Goal: Find specific page/section: Find specific page/section

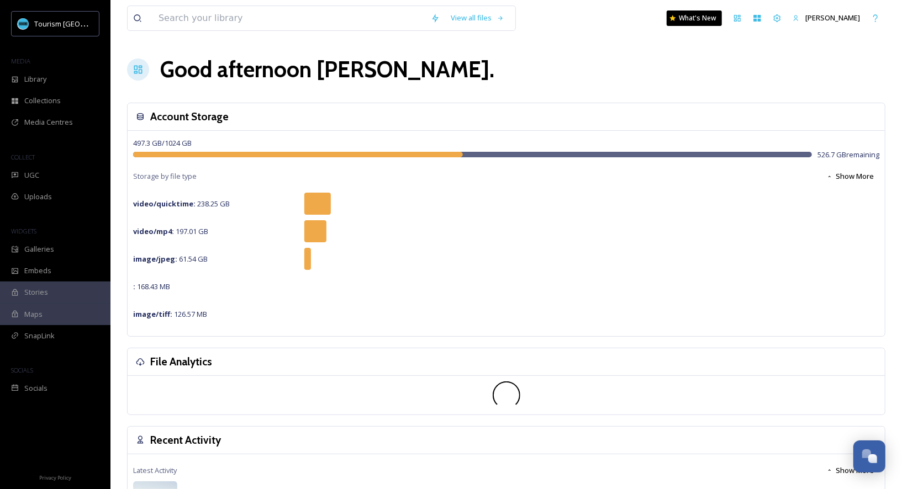
click at [453, 109] on div "Account Storage" at bounding box center [506, 117] width 757 height 28
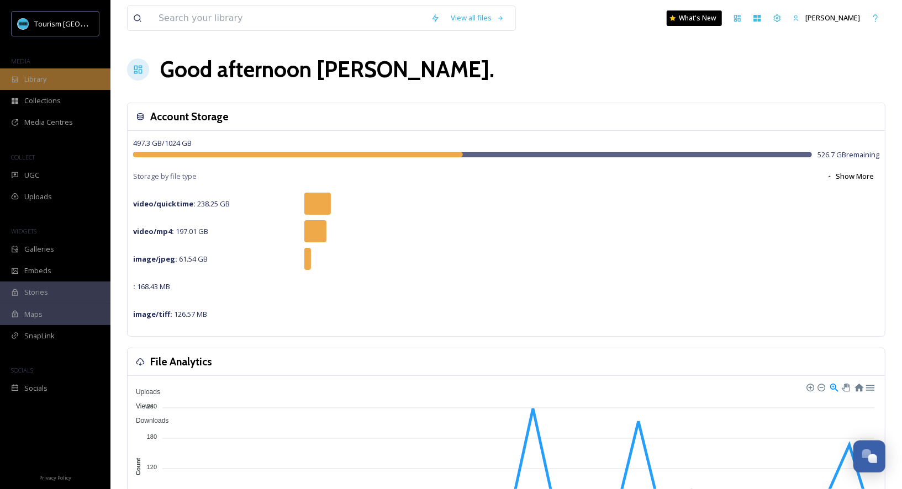
click at [91, 73] on div "Library" at bounding box center [55, 80] width 110 height 22
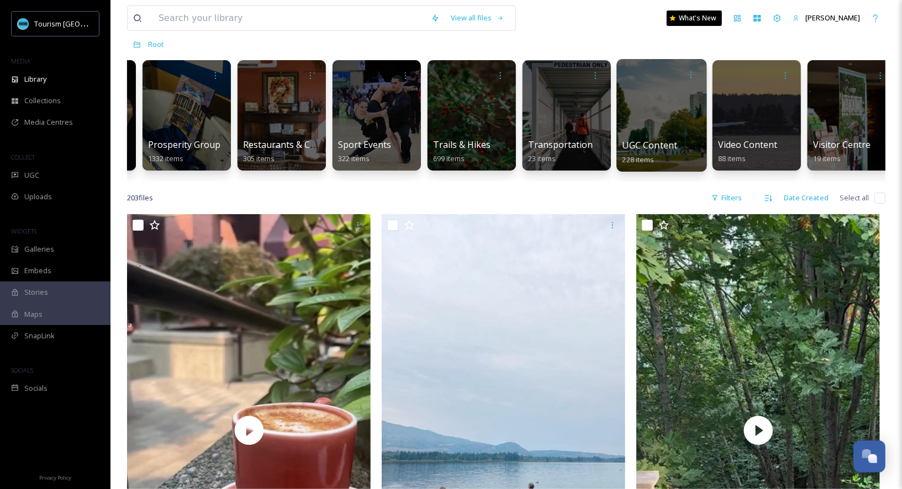
scroll to position [0, 1403]
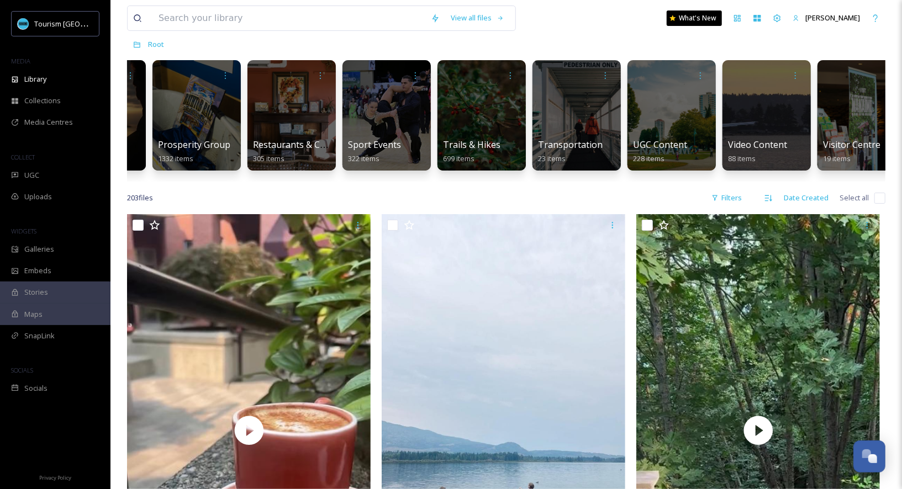
click at [358, 34] on div "View all files What's New [PERSON_NAME]" at bounding box center [506, 18] width 758 height 36
click at [358, 26] on input at bounding box center [289, 18] width 272 height 24
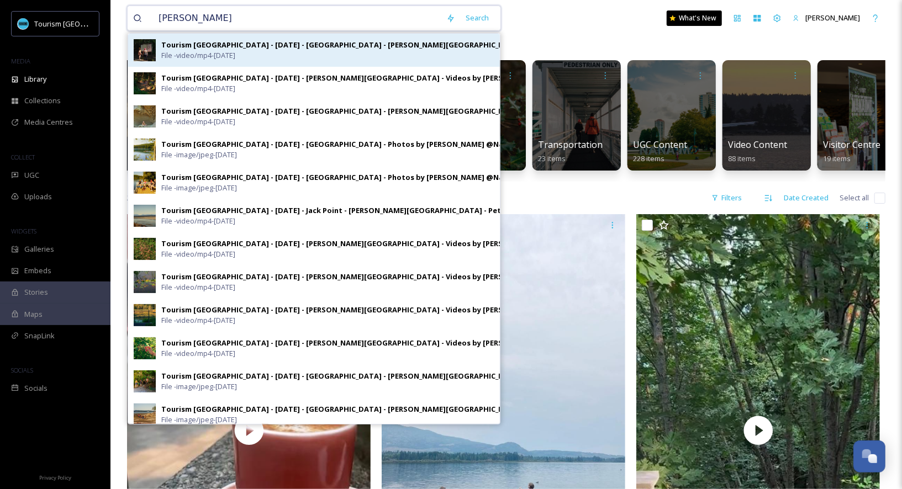
type input "[PERSON_NAME]"
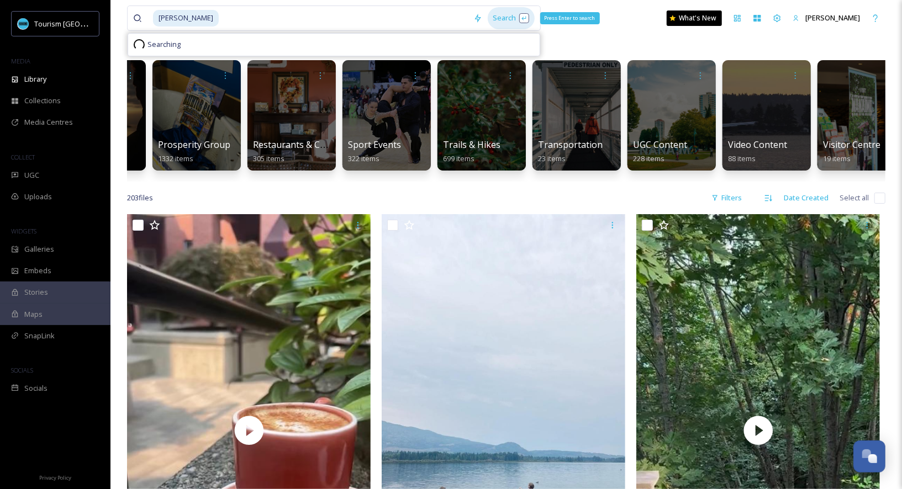
click at [493, 12] on div "Search Press Enter to search" at bounding box center [511, 18] width 47 height 22
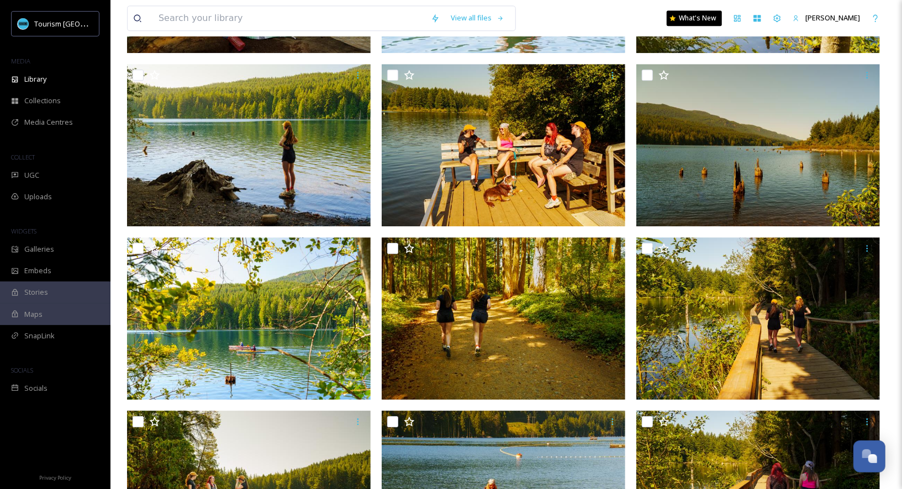
scroll to position [1982, 0]
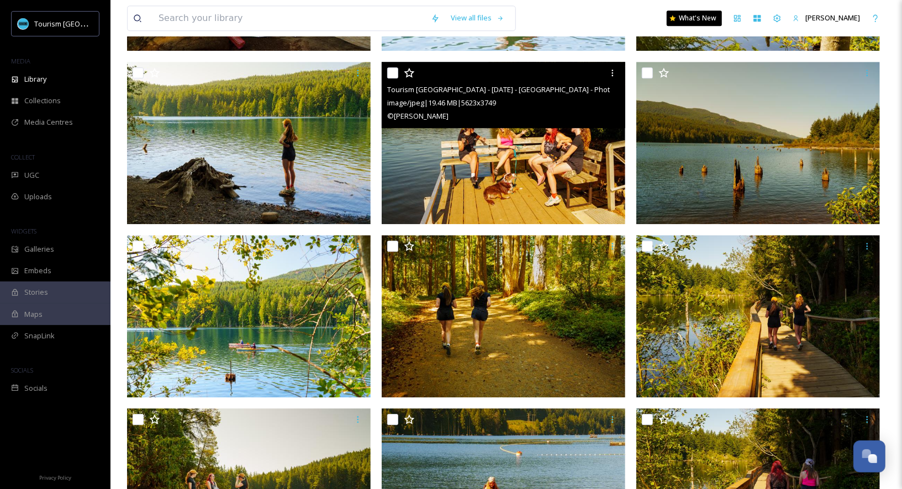
click at [580, 171] on img at bounding box center [504, 143] width 244 height 162
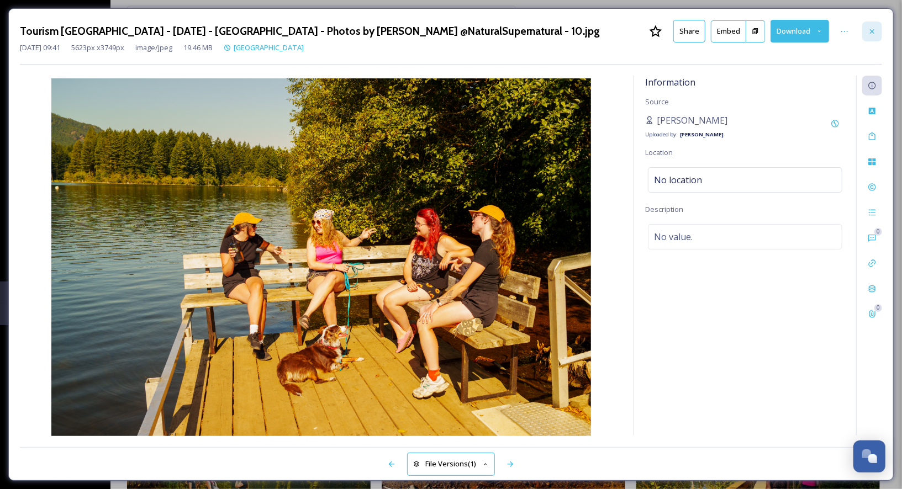
click at [874, 31] on icon at bounding box center [872, 31] width 9 height 9
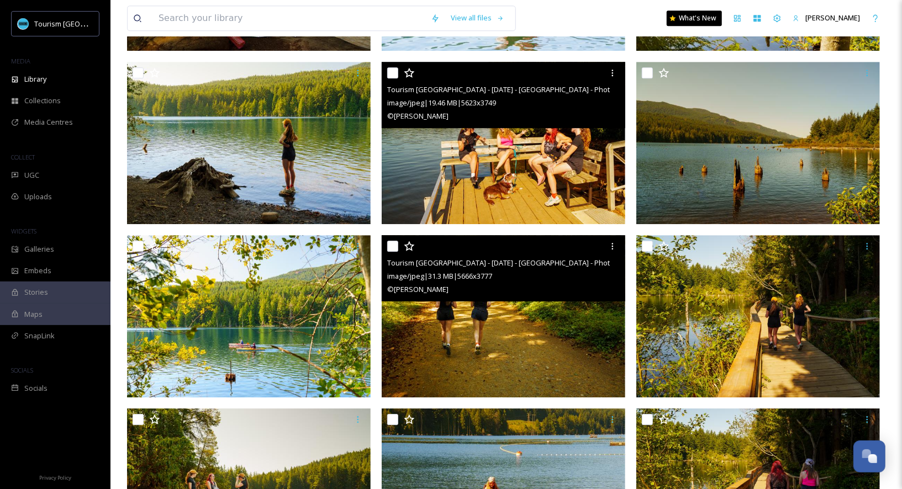
click at [486, 361] on img at bounding box center [504, 316] width 244 height 162
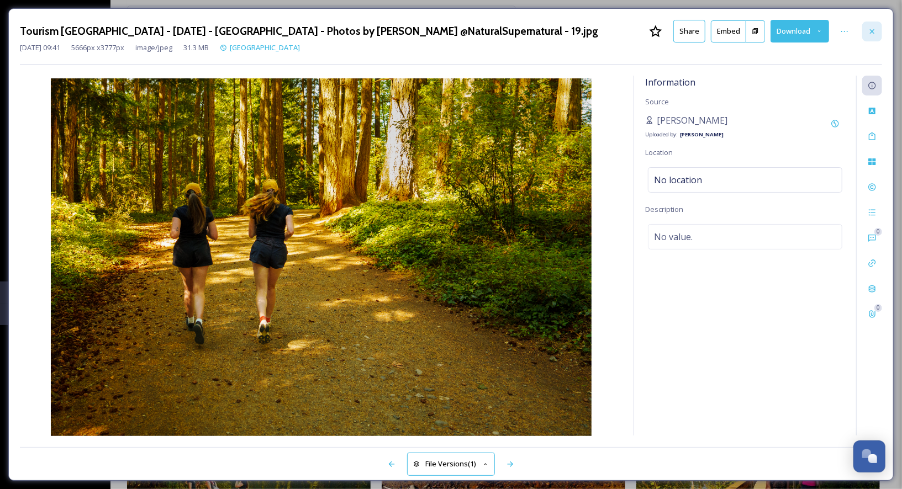
click at [879, 30] on div at bounding box center [872, 32] width 20 height 20
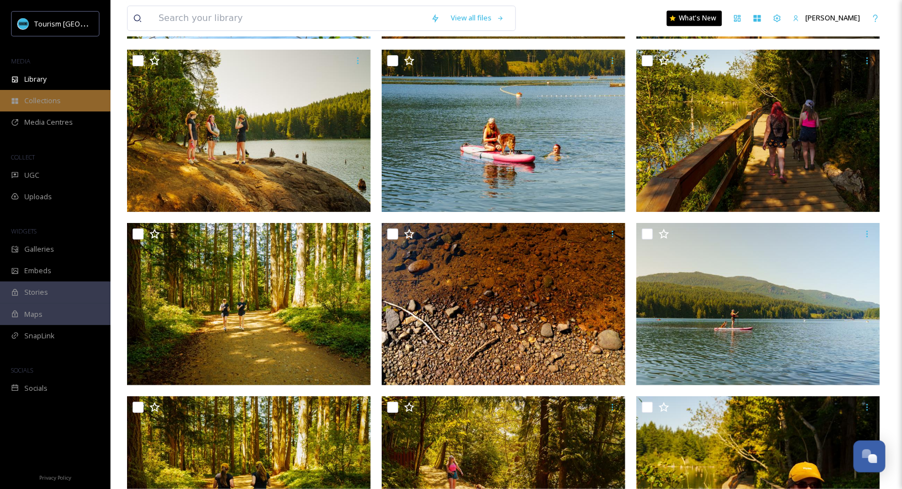
scroll to position [2241, 0]
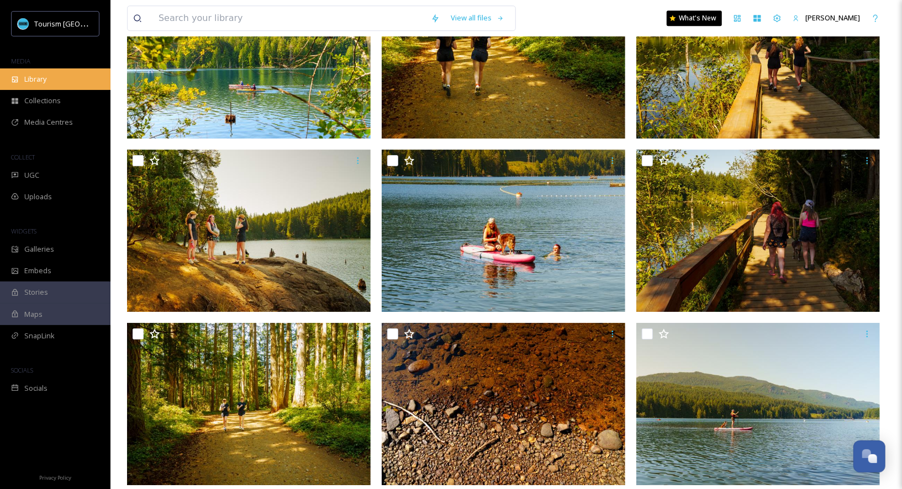
click at [34, 88] on div "Library" at bounding box center [55, 80] width 110 height 22
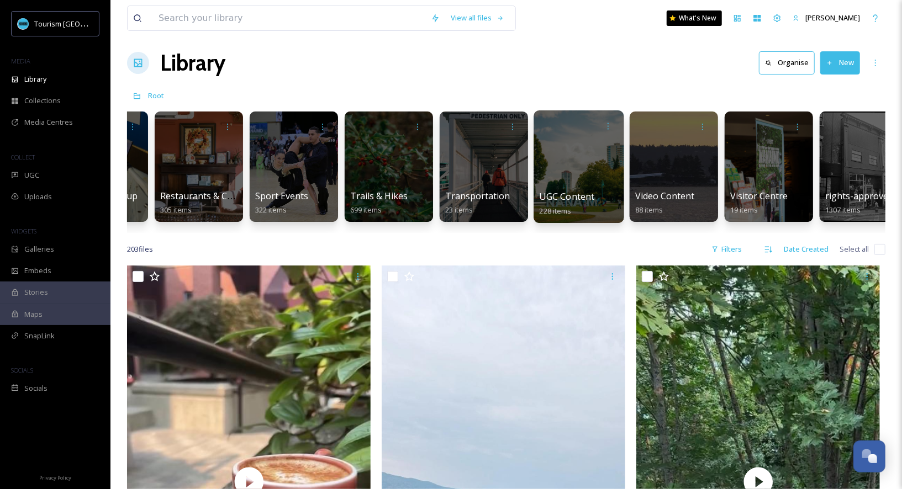
scroll to position [0, 1509]
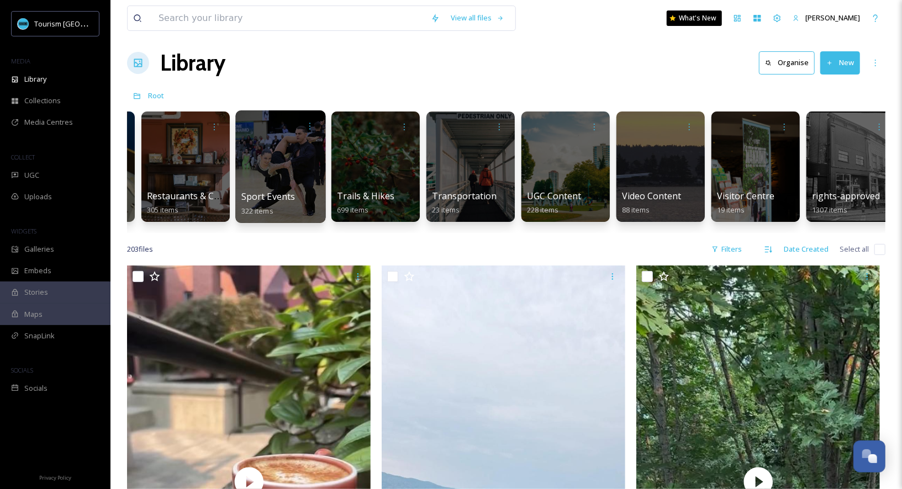
click at [299, 187] on div at bounding box center [280, 166] width 90 height 113
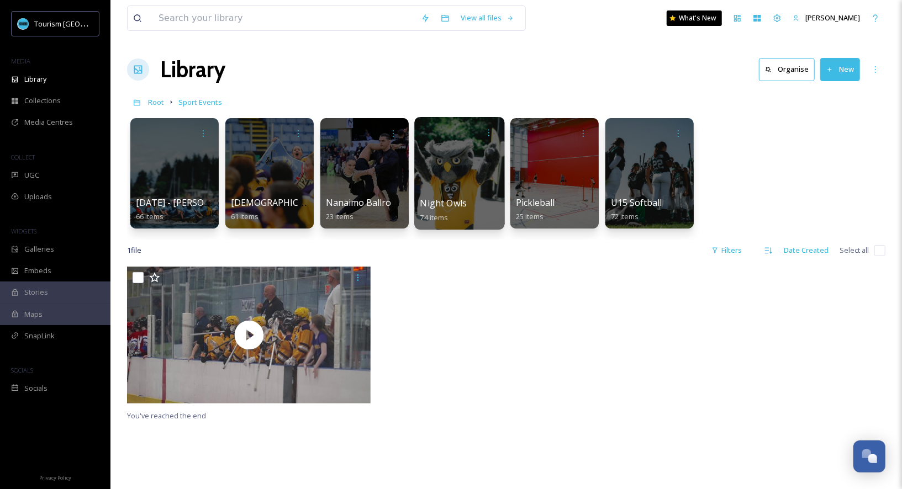
click at [472, 188] on div at bounding box center [459, 173] width 90 height 113
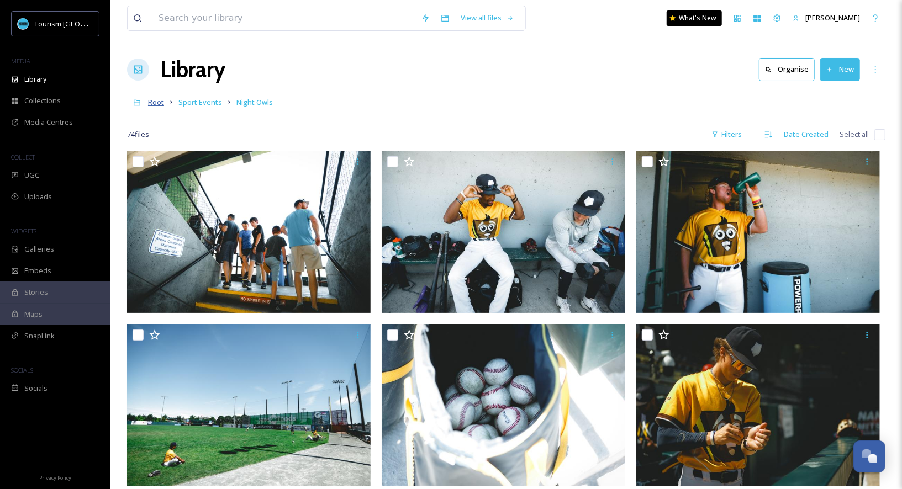
click at [155, 99] on span "Root" at bounding box center [156, 102] width 16 height 10
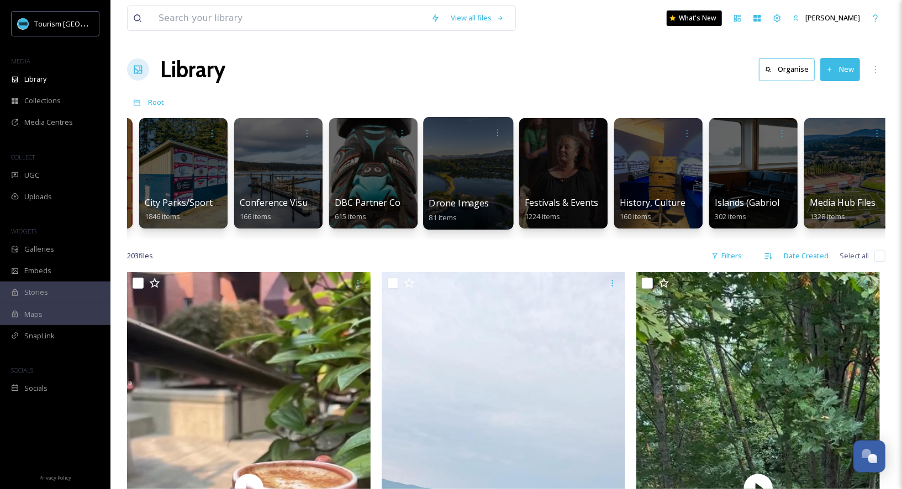
scroll to position [0, 306]
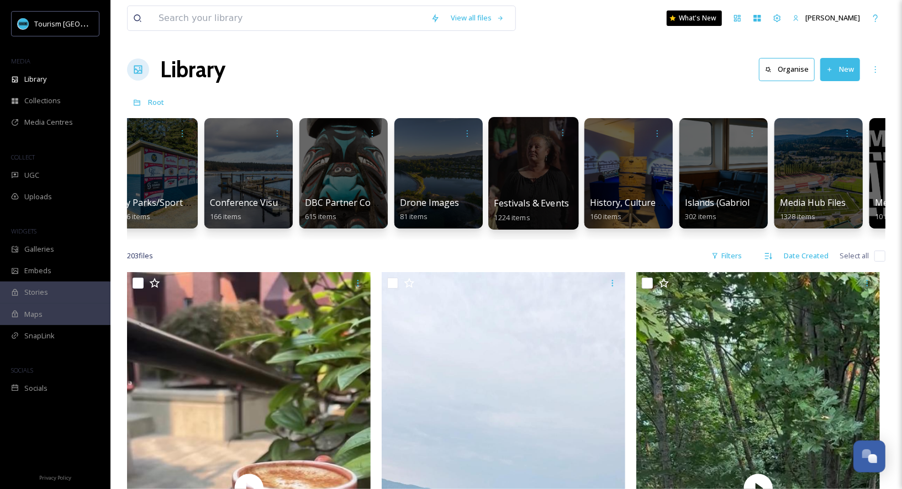
click at [521, 209] on div "Festivals & Events 1224 items" at bounding box center [533, 211] width 79 height 28
click at [534, 184] on div at bounding box center [533, 173] width 90 height 113
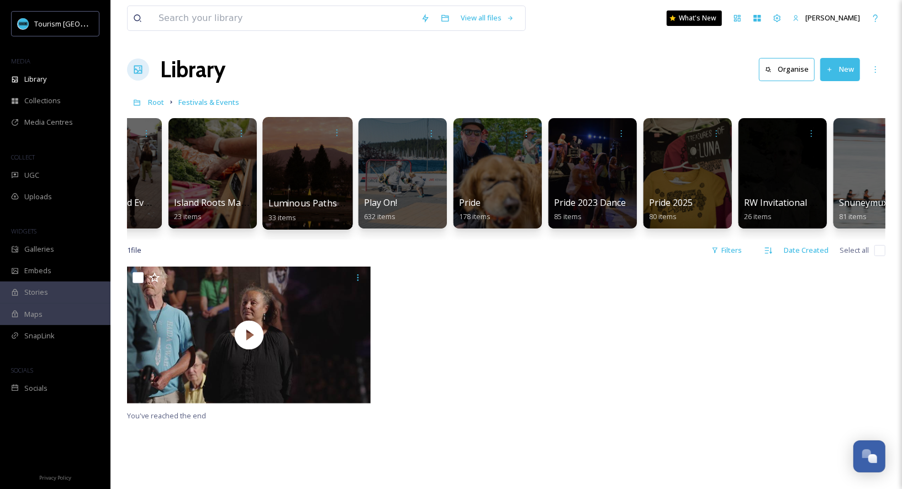
scroll to position [0, 286]
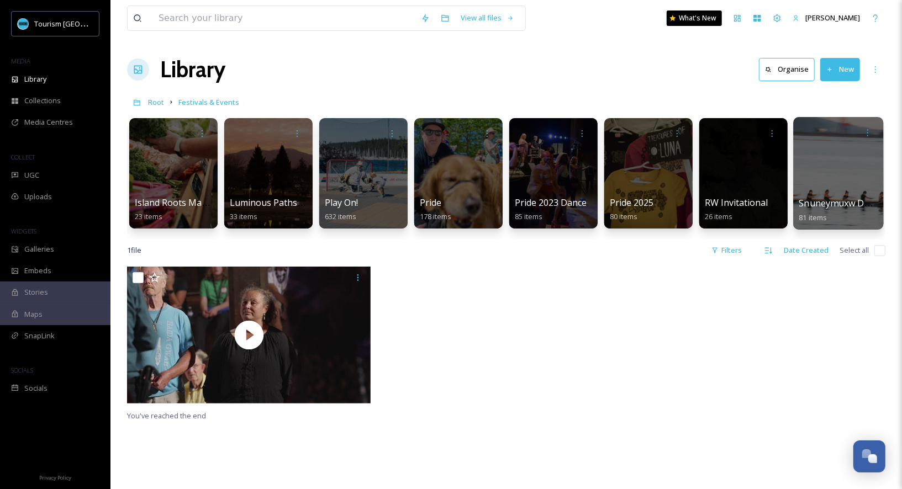
click at [831, 197] on span "Snuneymuxw Days" at bounding box center [839, 203] width 80 height 12
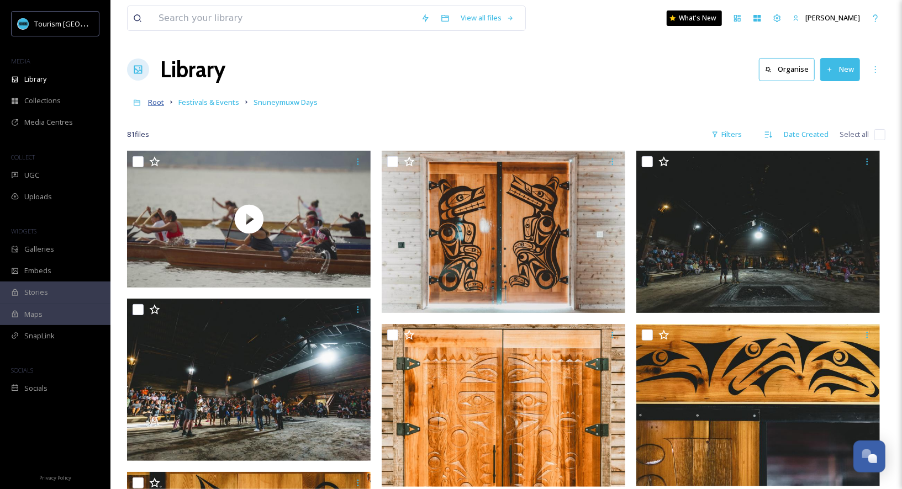
click at [151, 102] on span "Root" at bounding box center [156, 102] width 16 height 10
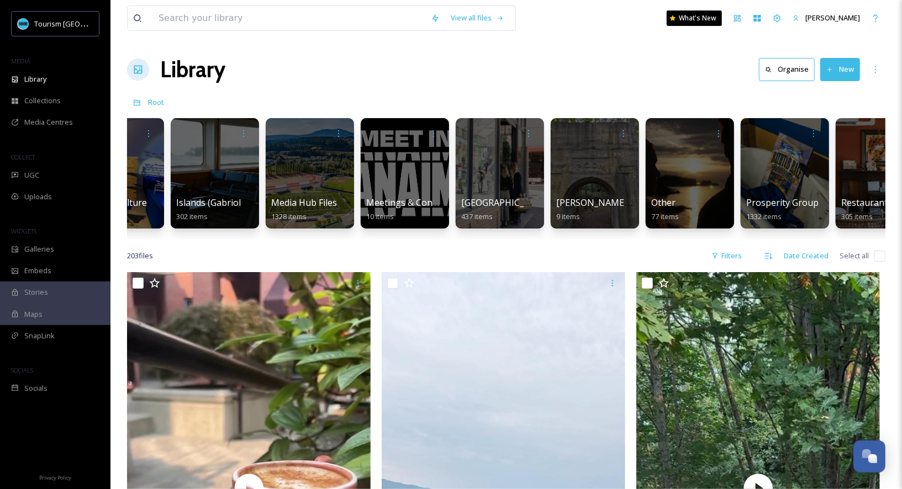
scroll to position [0, 676]
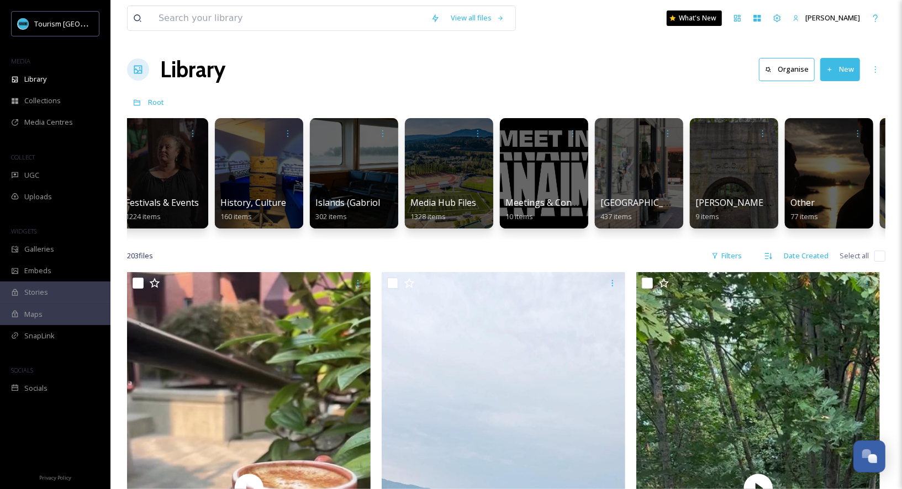
click at [352, 150] on div at bounding box center [354, 173] width 88 height 110
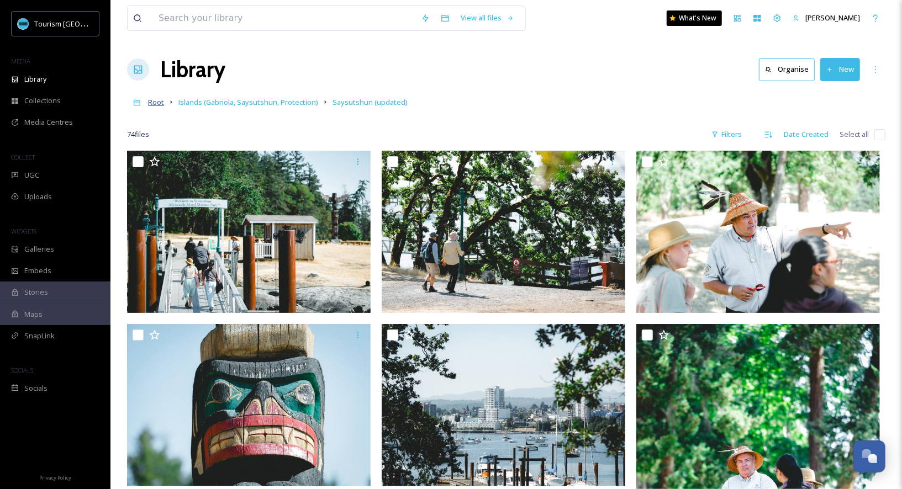
click at [164, 99] on span "Root" at bounding box center [156, 102] width 16 height 10
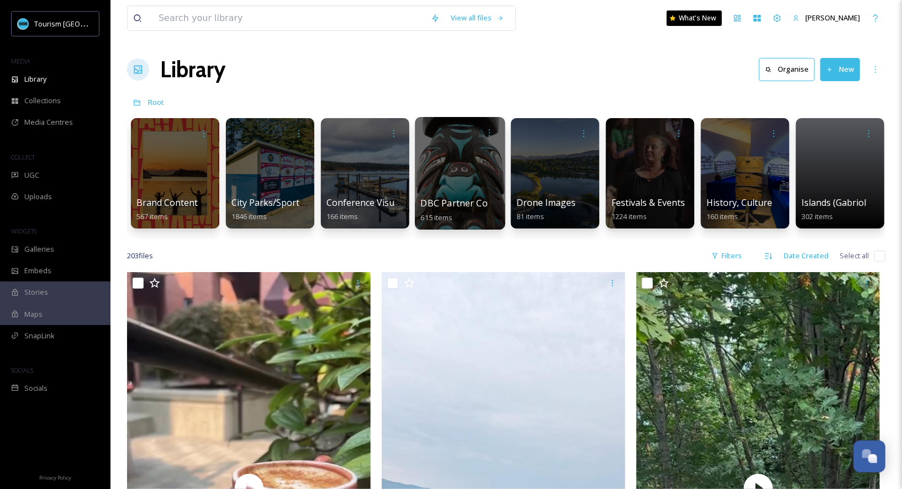
scroll to position [0, 268]
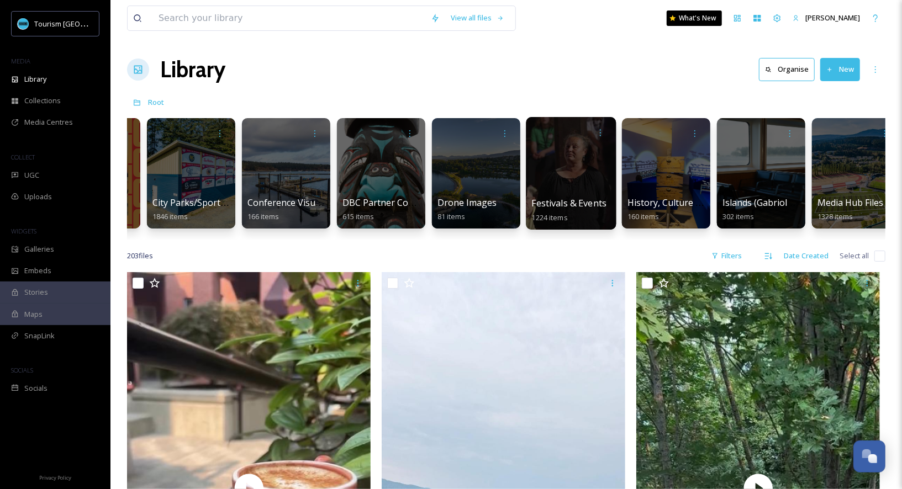
click at [602, 197] on span "Festivals & Events" at bounding box center [569, 203] width 75 height 12
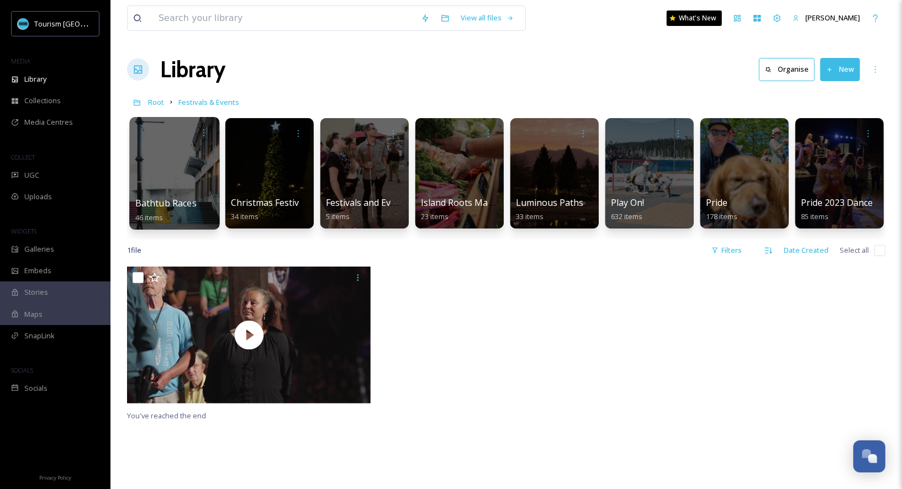
click at [172, 178] on div at bounding box center [174, 173] width 90 height 113
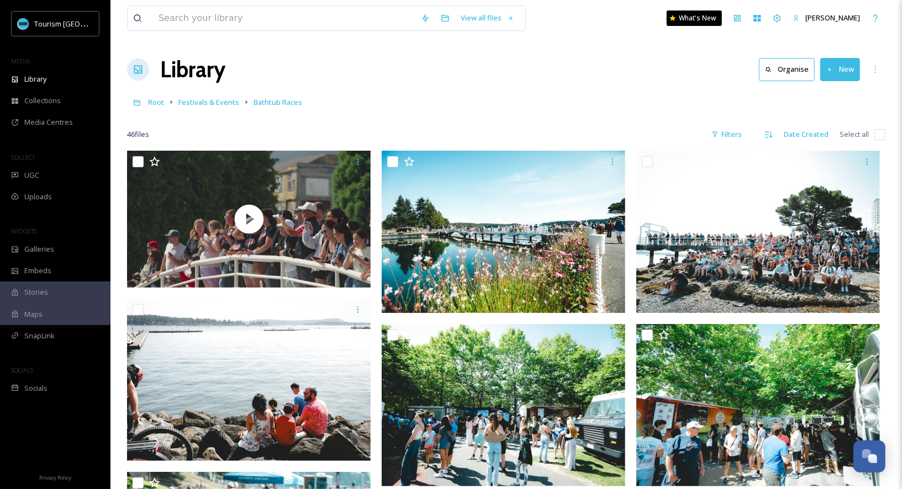
click at [546, 85] on div "Library Organise New" at bounding box center [506, 69] width 758 height 33
click at [313, 15] on input at bounding box center [284, 18] width 262 height 24
